Goal: Find specific page/section: Find specific page/section

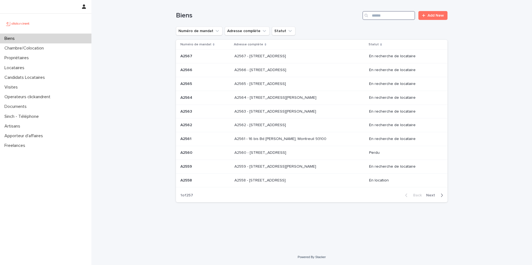
click at [380, 18] on input "Search" at bounding box center [388, 15] width 53 height 9
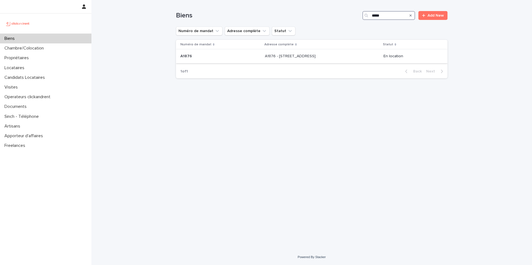
type input "*****"
click at [328, 60] on div "A1876 - [STREET_ADDRESS][GEOGRAPHIC_DATA][STREET_ADDRESS]" at bounding box center [322, 56] width 114 height 9
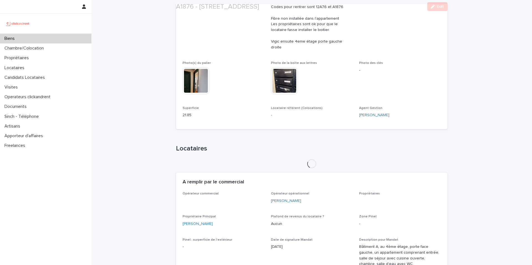
scroll to position [263, 0]
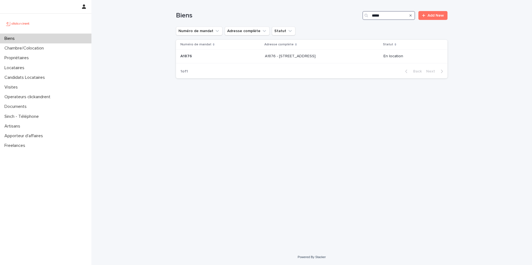
click at [393, 16] on input "*****" at bounding box center [388, 15] width 53 height 9
type input "*****"
click at [342, 61] on div "A1967 - [STREET_ADDRESS] A1967 - [STREET_ADDRESS]" at bounding box center [322, 56] width 115 height 9
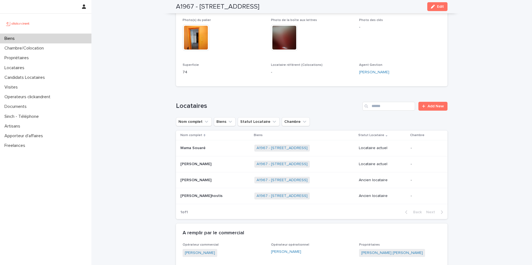
scroll to position [158, 0]
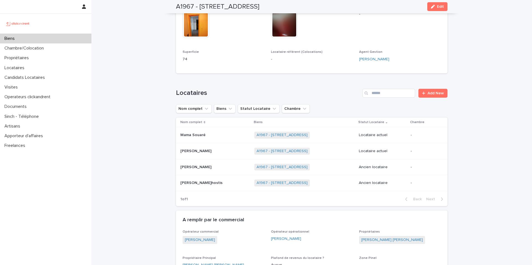
click at [195, 166] on td "[PERSON_NAME] [PERSON_NAME]" at bounding box center [214, 167] width 76 height 16
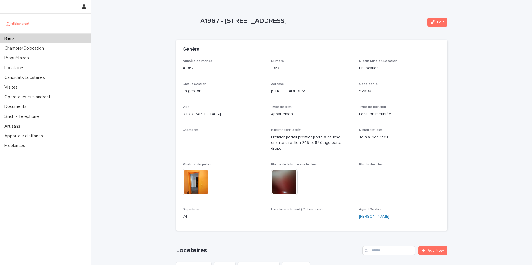
scroll to position [113, 0]
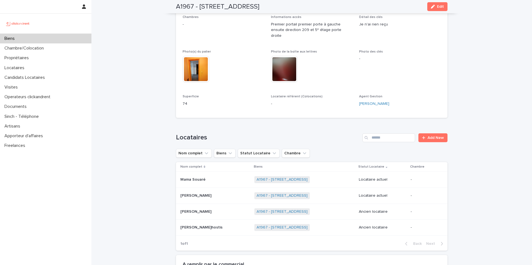
click at [208, 225] on div "[PERSON_NAME] L'hostis [PERSON_NAME] L'hostis" at bounding box center [215, 227] width 70 height 9
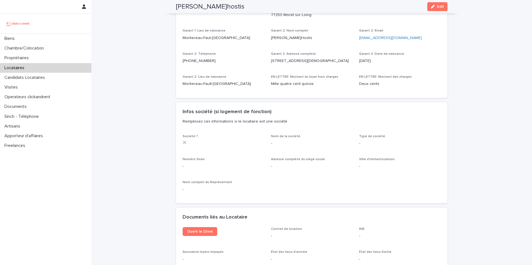
scroll to position [413, 0]
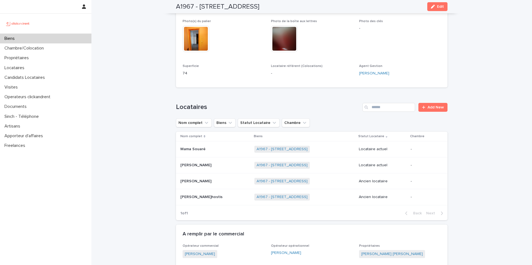
scroll to position [22, 0]
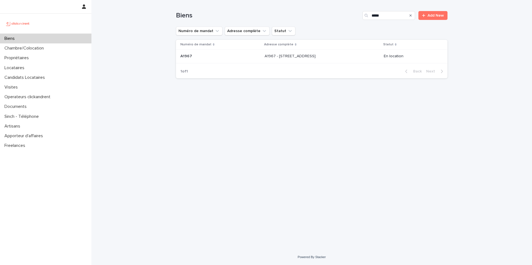
click at [265, 59] on div "A1967 - [STREET_ADDRESS] A1967 - [STREET_ADDRESS]" at bounding box center [322, 56] width 115 height 9
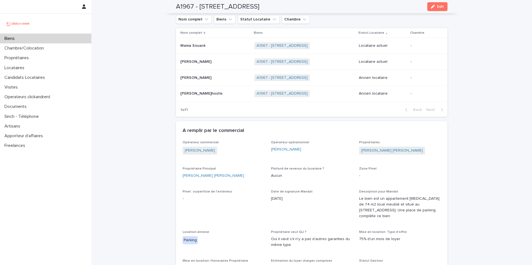
scroll to position [230, 0]
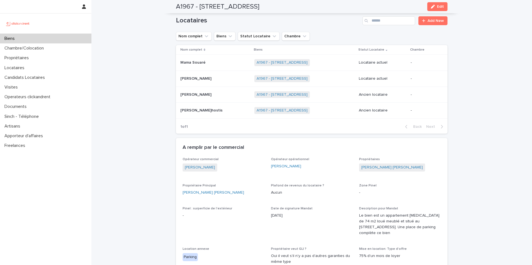
click at [210, 94] on td "[PERSON_NAME] [PERSON_NAME]" at bounding box center [214, 95] width 76 height 16
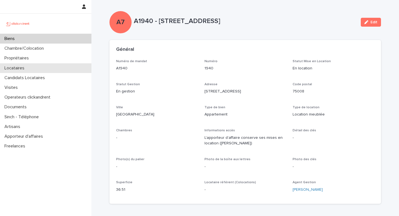
click at [29, 68] on div "Locataires" at bounding box center [45, 68] width 91 height 10
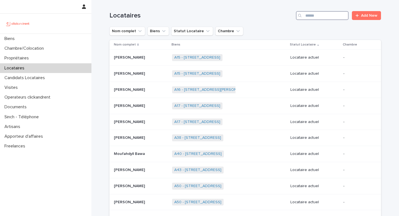
click at [312, 18] on input "Search" at bounding box center [322, 15] width 53 height 9
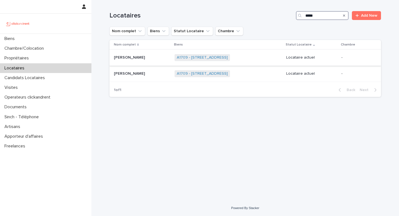
type input "*****"
click at [281, 59] on div "A1709 - 67 boulevard Serurier, Paris 75019 + 0" at bounding box center [228, 57] width 107 height 11
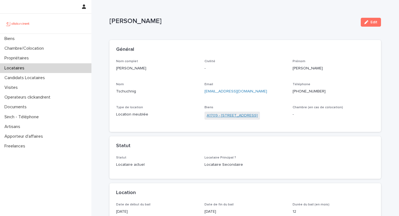
click at [224, 114] on link "A1709 - 67 boulevard Serurier, Paris 75019" at bounding box center [232, 115] width 51 height 6
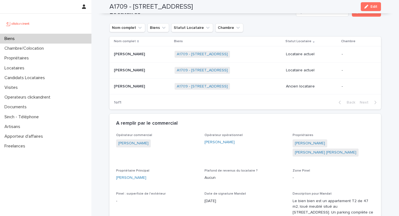
scroll to position [262, 0]
